Goal: Transaction & Acquisition: Purchase product/service

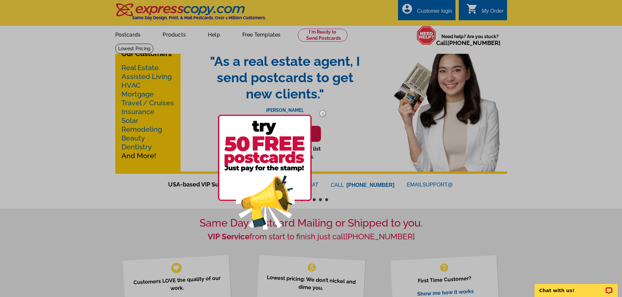
click at [323, 114] on img at bounding box center [322, 113] width 19 height 19
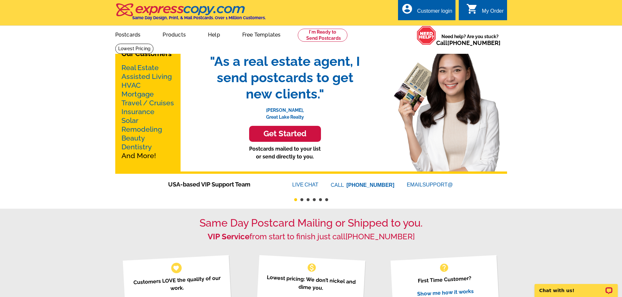
click at [150, 68] on link "Real Estate" at bounding box center [139, 68] width 37 height 8
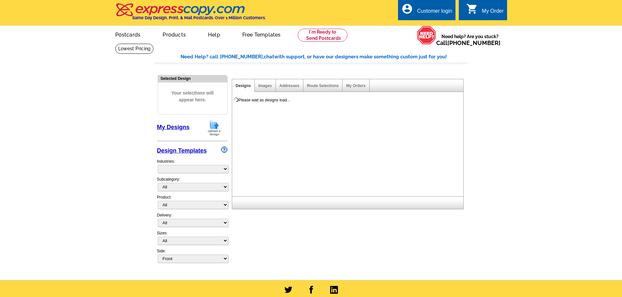
select select "785"
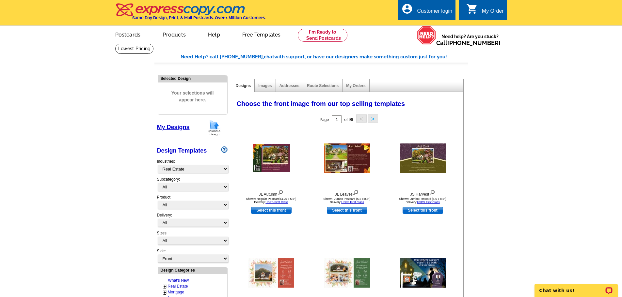
click at [169, 13] on img at bounding box center [180, 10] width 131 height 14
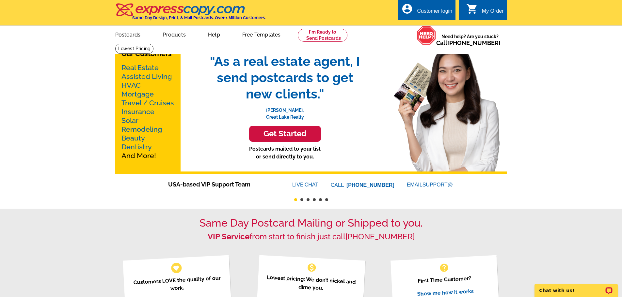
click at [288, 133] on h3 "Get Started" at bounding box center [284, 133] width 55 height 9
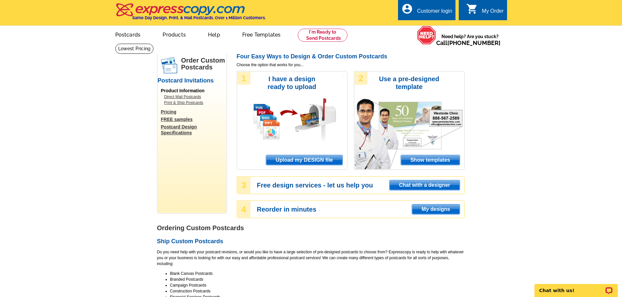
click at [307, 159] on span "Upload my DESIGN file" at bounding box center [304, 160] width 76 height 10
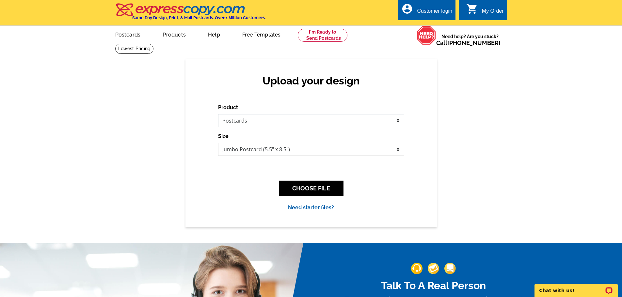
click at [294, 122] on select "Please select the type of file... Postcards Business Cards Letters and flyers G…" at bounding box center [311, 120] width 186 height 13
select select "2"
click at [218, 115] on select "Please select the type of file... Postcards Business Cards Letters and flyers G…" at bounding box center [311, 120] width 186 height 13
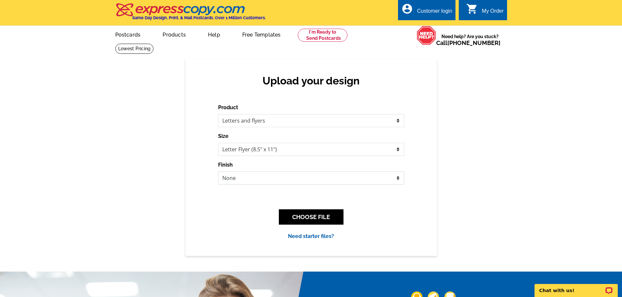
click at [283, 176] on select "None Envelope Mailer Bi-fold Mailer Tri-fold Mailer" at bounding box center [311, 178] width 186 height 13
select select "2"
click at [218, 172] on select "None Envelope Mailer Bi-fold Mailer Tri-fold Mailer" at bounding box center [311, 178] width 186 height 13
click at [311, 217] on button "CHOOSE FILE" at bounding box center [311, 217] width 65 height 15
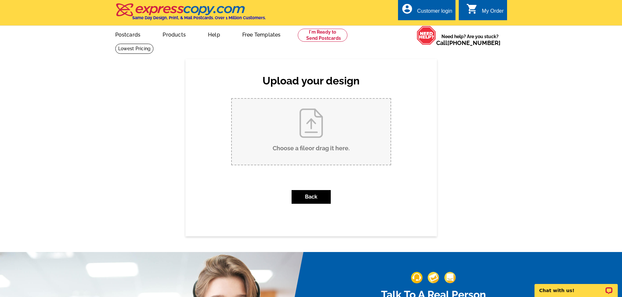
click at [309, 153] on input "Choose a file or drag it here ." at bounding box center [311, 132] width 159 height 66
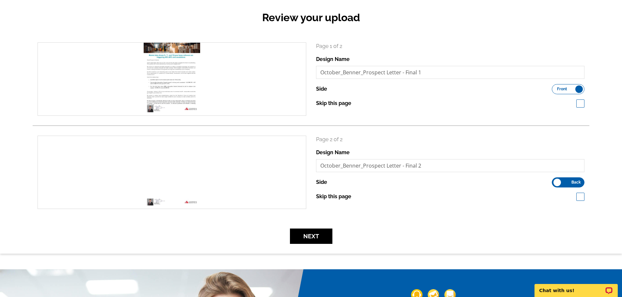
scroll to position [33, 0]
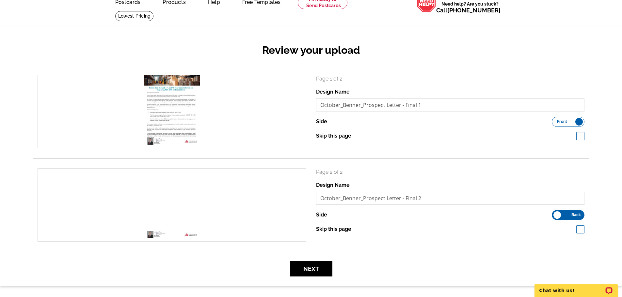
click at [337, 231] on label "Skip this page" at bounding box center [333, 230] width 35 height 8
click at [352, 231] on input "Skip this page" at bounding box center [354, 229] width 4 height 4
checkbox input "true"
click at [316, 269] on button "Next" at bounding box center [311, 268] width 42 height 15
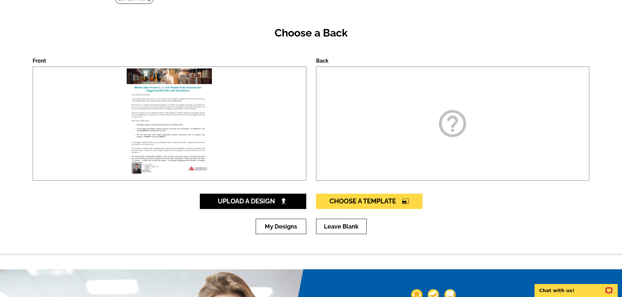
scroll to position [33, 0]
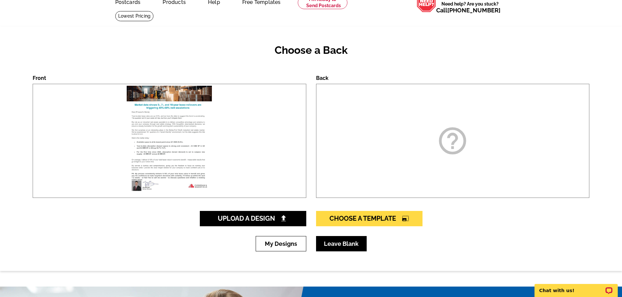
click at [333, 248] on link "Leave Blank" at bounding box center [341, 243] width 51 height 15
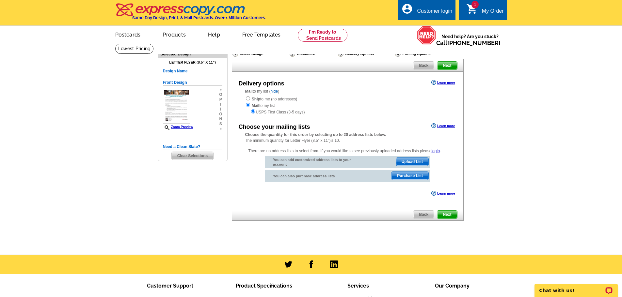
click at [410, 161] on span "Upload List" at bounding box center [412, 162] width 32 height 8
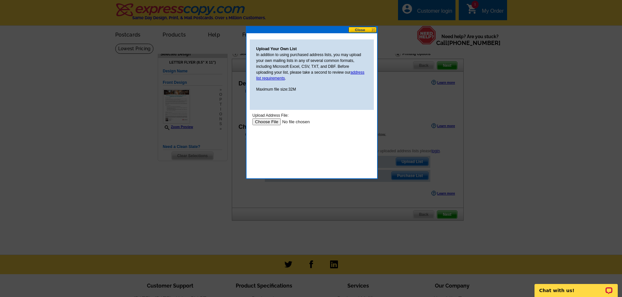
click at [270, 123] on input "file" at bounding box center [293, 121] width 83 height 7
click at [274, 121] on input "file" at bounding box center [293, 121] width 83 height 7
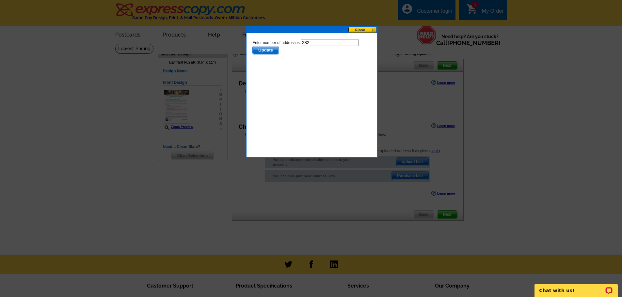
click at [273, 52] on span "Update" at bounding box center [265, 50] width 26 height 8
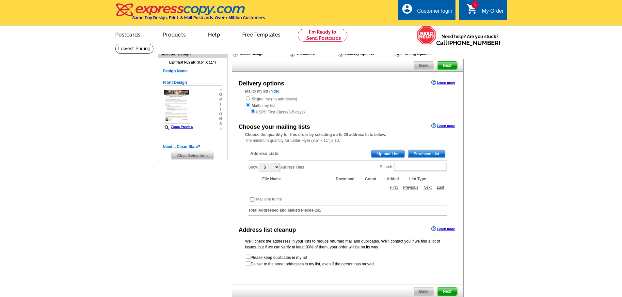
click at [448, 215] on div "Address Lists Purchase List Upload List Show 5 10 25 50 100 Address Files Searc…" at bounding box center [347, 183] width 205 height 76
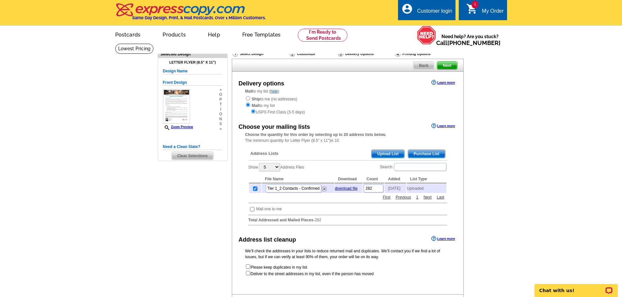
click at [526, 210] on main "Need Help? call 800-260-5887, chat with support, or have our designers make som…" at bounding box center [311, 192] width 622 height 298
click at [501, 182] on main "Need Help? call 800-260-5887, chat with support, or have our designers make som…" at bounding box center [311, 192] width 622 height 298
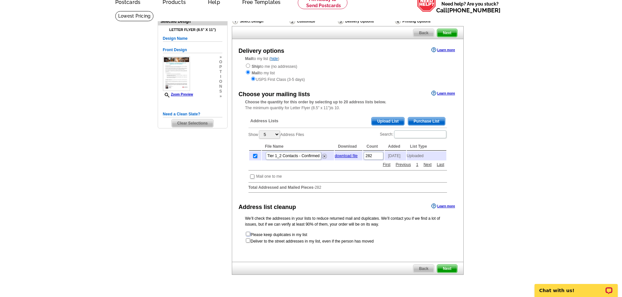
click at [246, 236] on input "checkbox" at bounding box center [248, 234] width 4 height 4
checkbox input "true"
click at [444, 273] on span "Next" at bounding box center [447, 269] width 20 height 8
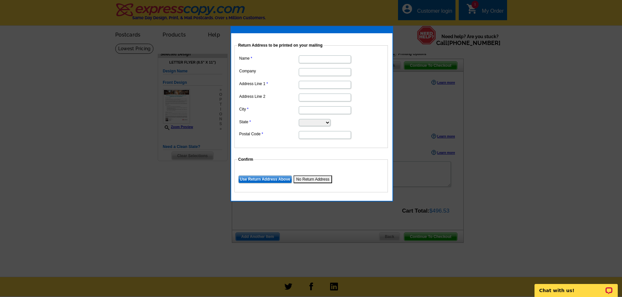
click at [326, 58] on input "Name" at bounding box center [325, 59] width 52 height 8
click at [321, 60] on input "Name" at bounding box center [325, 59] width 52 height 8
type input "Jay Benner"
type input "Cushman & Wakefield"
type input "3216 Townsend Dr. Dallas, TX. 75229"
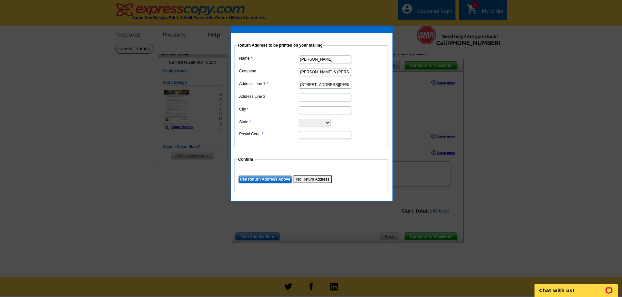
type input "Dallas"
select select "TX"
type input "75229"
click at [327, 86] on input "3216 Townsend Dr. Dallas, TX. 75229" at bounding box center [325, 85] width 52 height 8
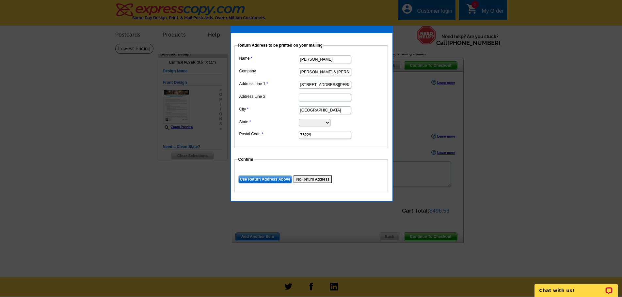
click at [327, 86] on input "3216 Townsend Dr. Dallas, TX. 75229" at bounding box center [325, 85] width 52 height 8
type input "2021 McKinney Ave. Ste. 900"
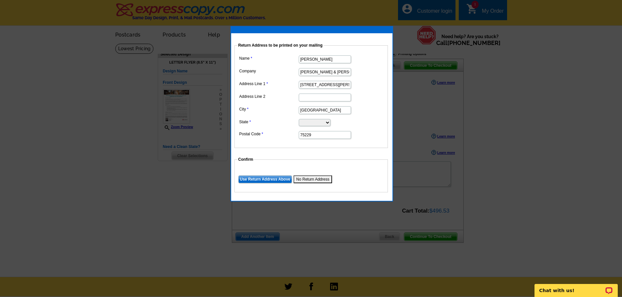
click at [323, 134] on input "75229" at bounding box center [325, 135] width 52 height 8
type input "75201"
click at [275, 179] on input "Use Return Address Above" at bounding box center [265, 180] width 54 height 8
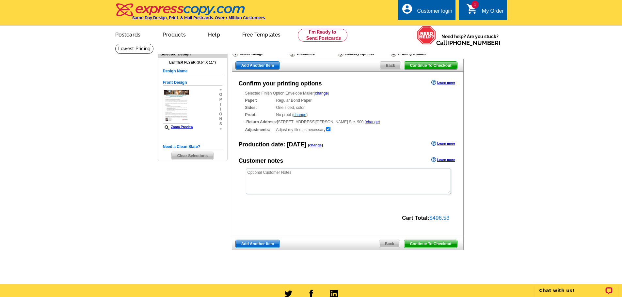
click at [171, 14] on img at bounding box center [180, 10] width 131 height 14
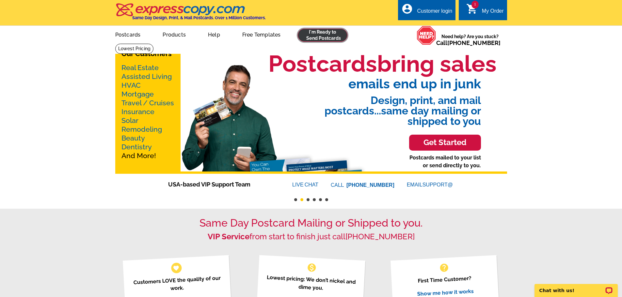
click at [321, 36] on link at bounding box center [323, 35] width 50 height 13
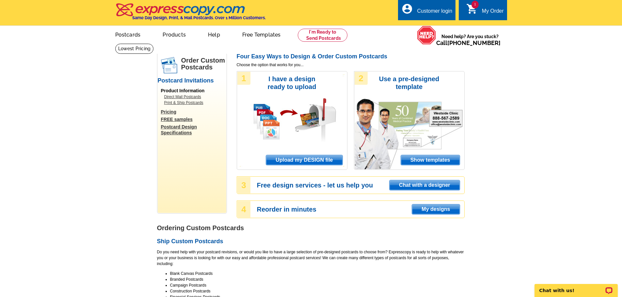
click at [172, 111] on link "Pricing" at bounding box center [193, 112] width 65 height 6
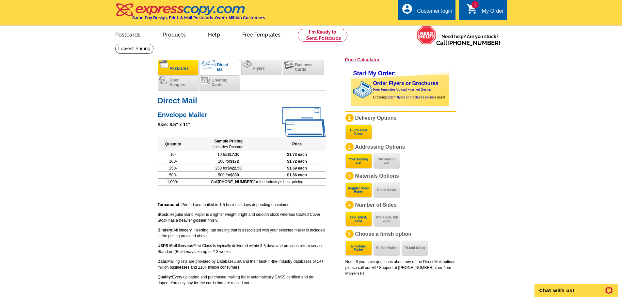
click at [185, 74] on li "Postcards" at bounding box center [178, 67] width 41 height 15
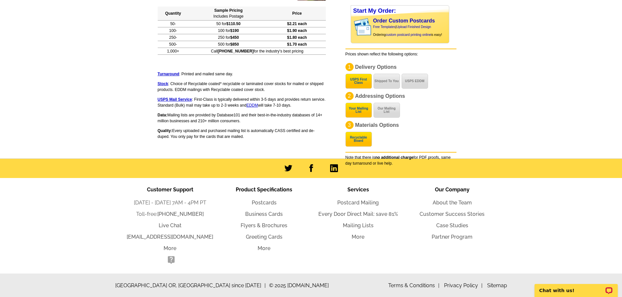
scroll to position [493, 0]
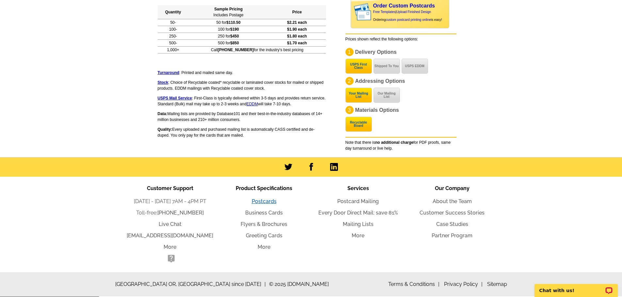
click at [269, 204] on link "Postcards" at bounding box center [264, 201] width 25 height 6
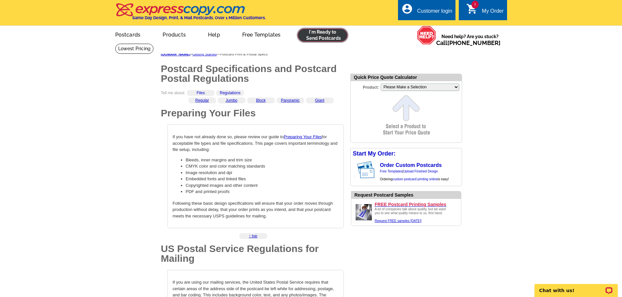
click at [316, 34] on link at bounding box center [323, 35] width 50 height 13
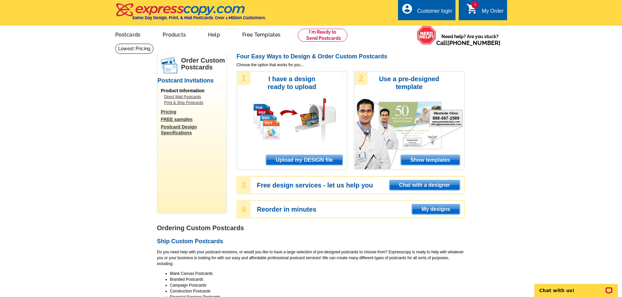
click at [170, 113] on link "Pricing" at bounding box center [193, 112] width 65 height 6
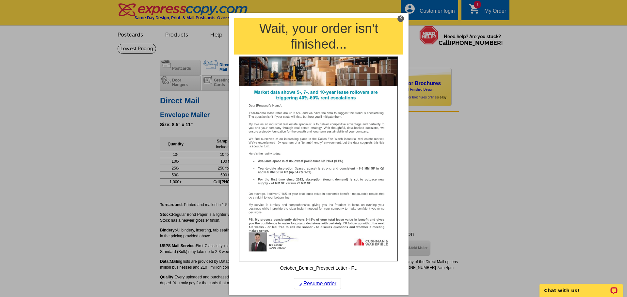
click at [400, 19] on div "X" at bounding box center [400, 18] width 7 height 7
